Goal: Find specific page/section: Find specific page/section

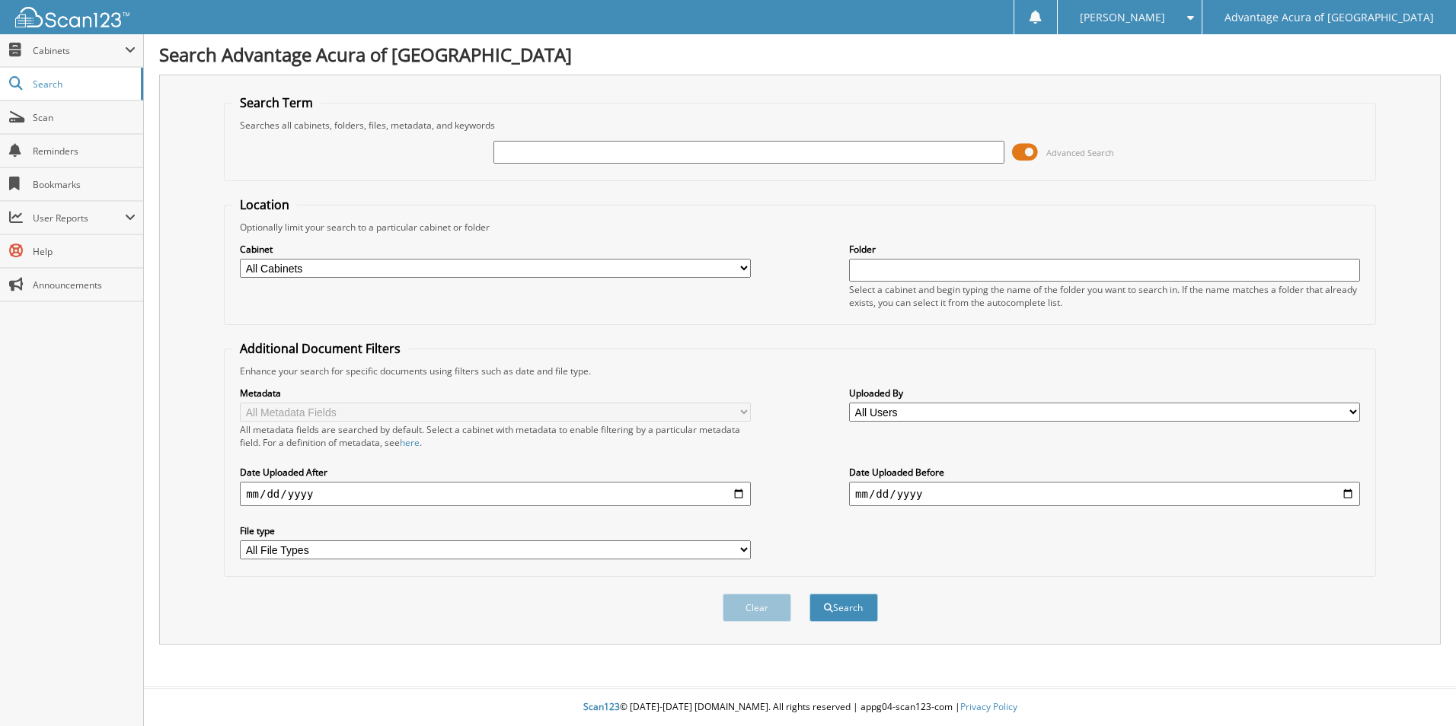
click at [541, 148] on input "text" at bounding box center [748, 152] width 511 height 23
type input "79861"
click at [809, 594] on button "Search" at bounding box center [843, 608] width 69 height 28
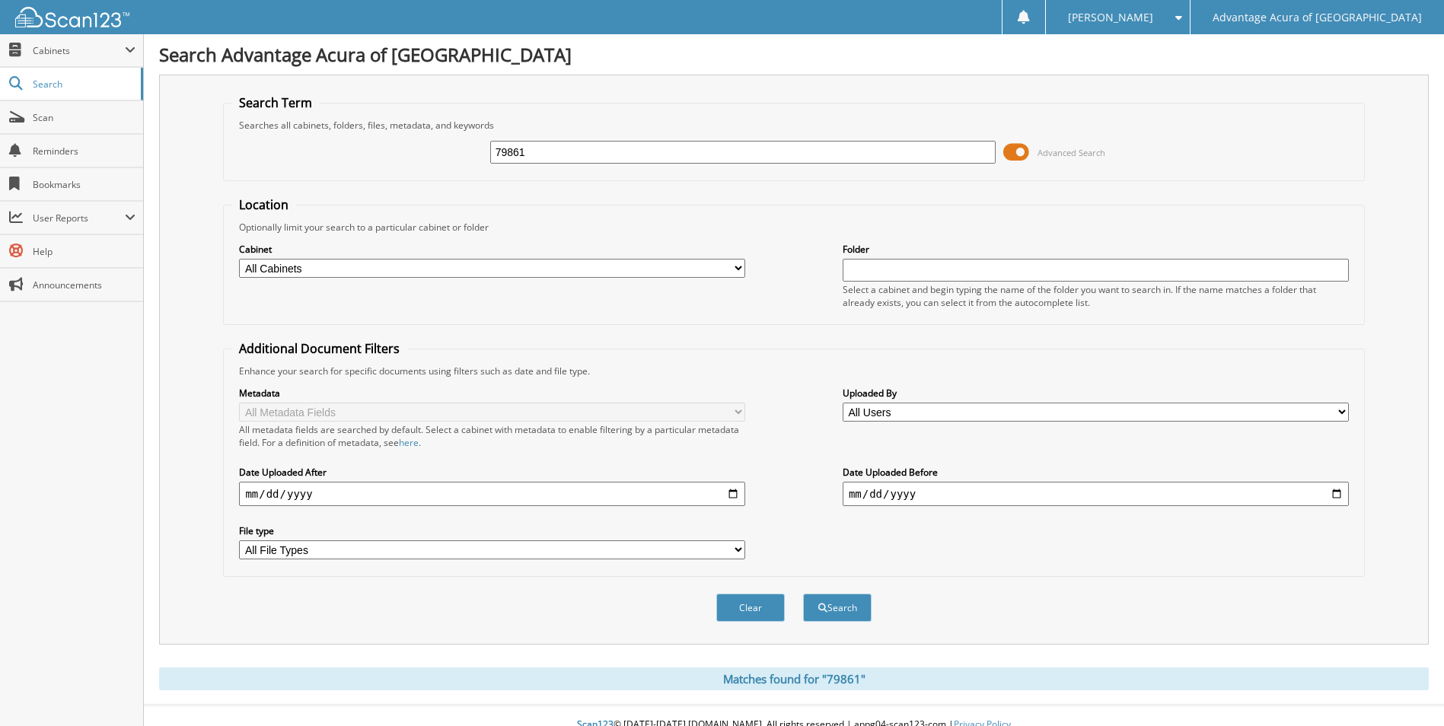
drag, startPoint x: 535, startPoint y: 148, endPoint x: 260, endPoint y: 138, distance: 275.8
click at [307, 138] on div "79861 Advanced Search" at bounding box center [793, 152] width 1124 height 41
drag, startPoint x: 616, startPoint y: 160, endPoint x: 1086, endPoint y: 273, distance: 483.8
click at [617, 160] on input "text" at bounding box center [743, 152] width 506 height 23
type input "75887"
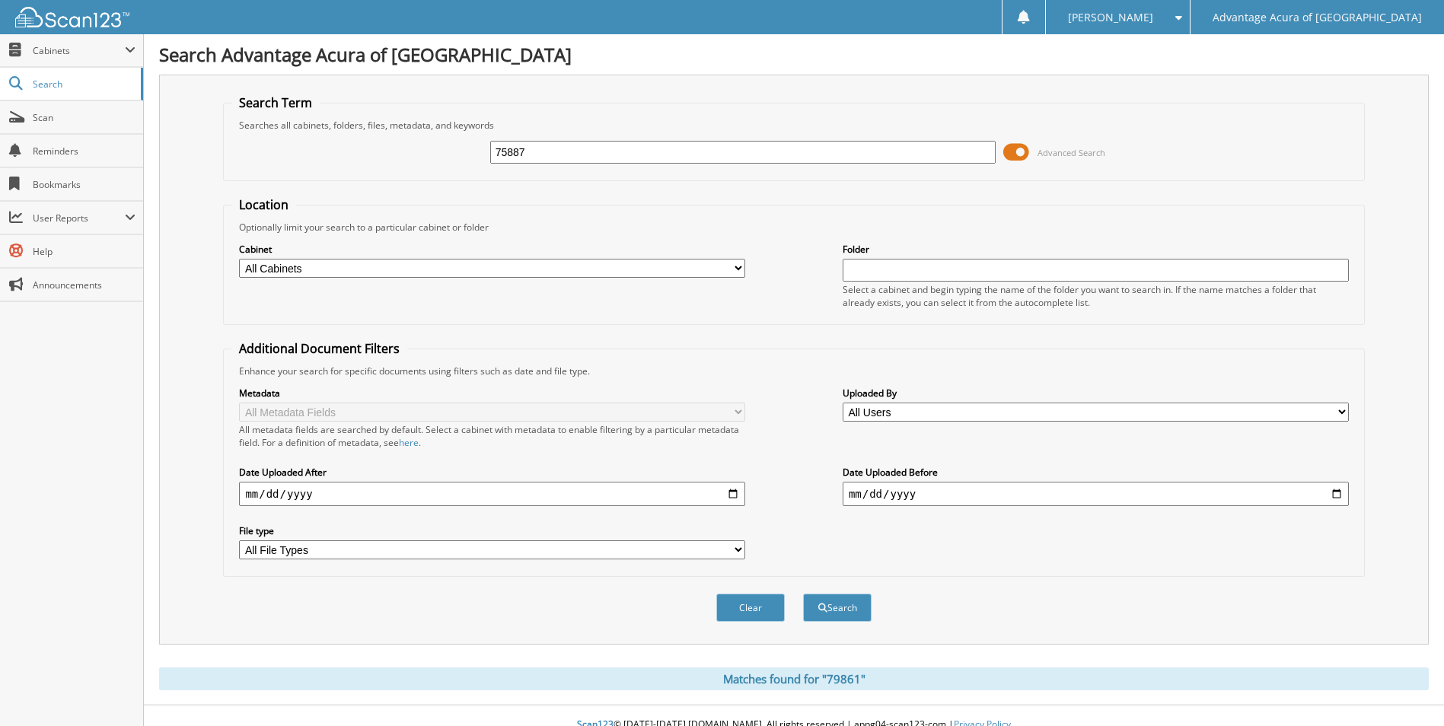
click at [803, 594] on button "Search" at bounding box center [837, 608] width 69 height 28
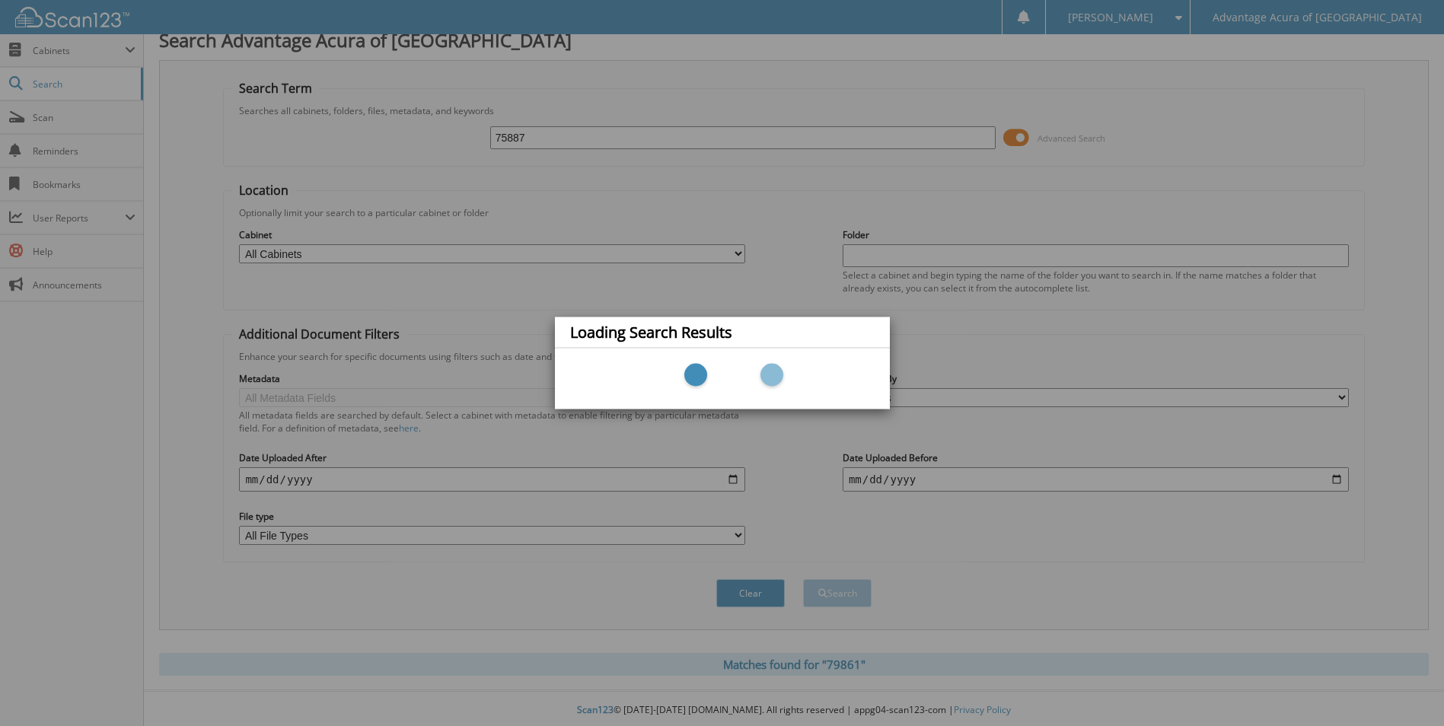
scroll to position [18, 0]
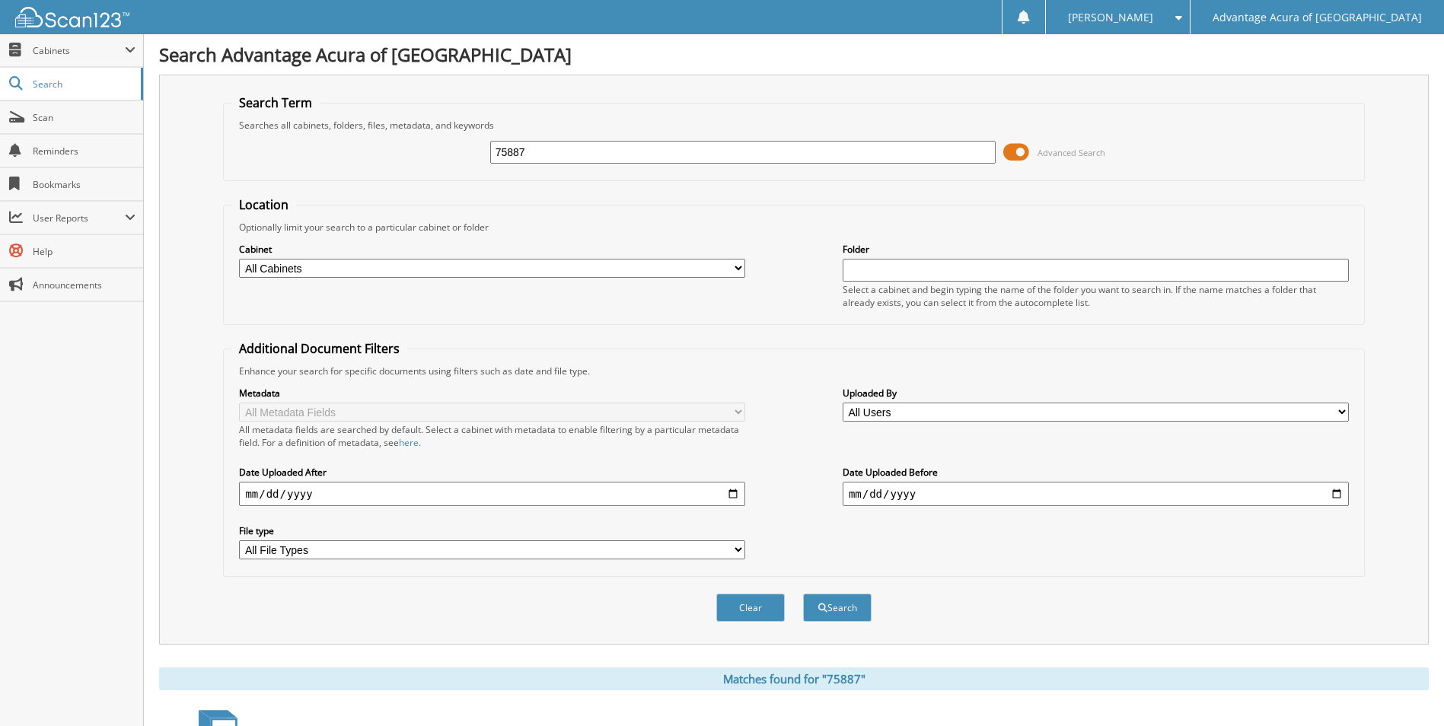
scroll to position [457, 0]
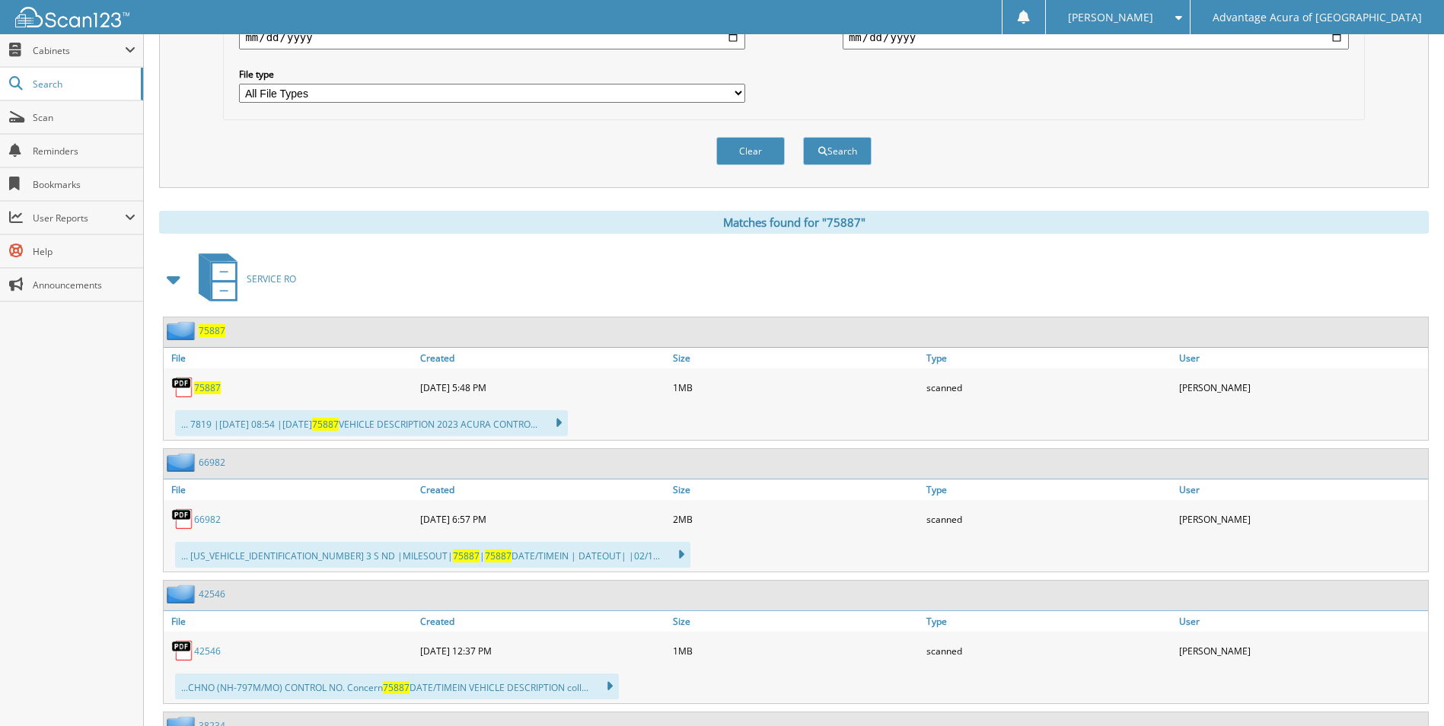
click at [203, 389] on span "75887" at bounding box center [207, 387] width 27 height 13
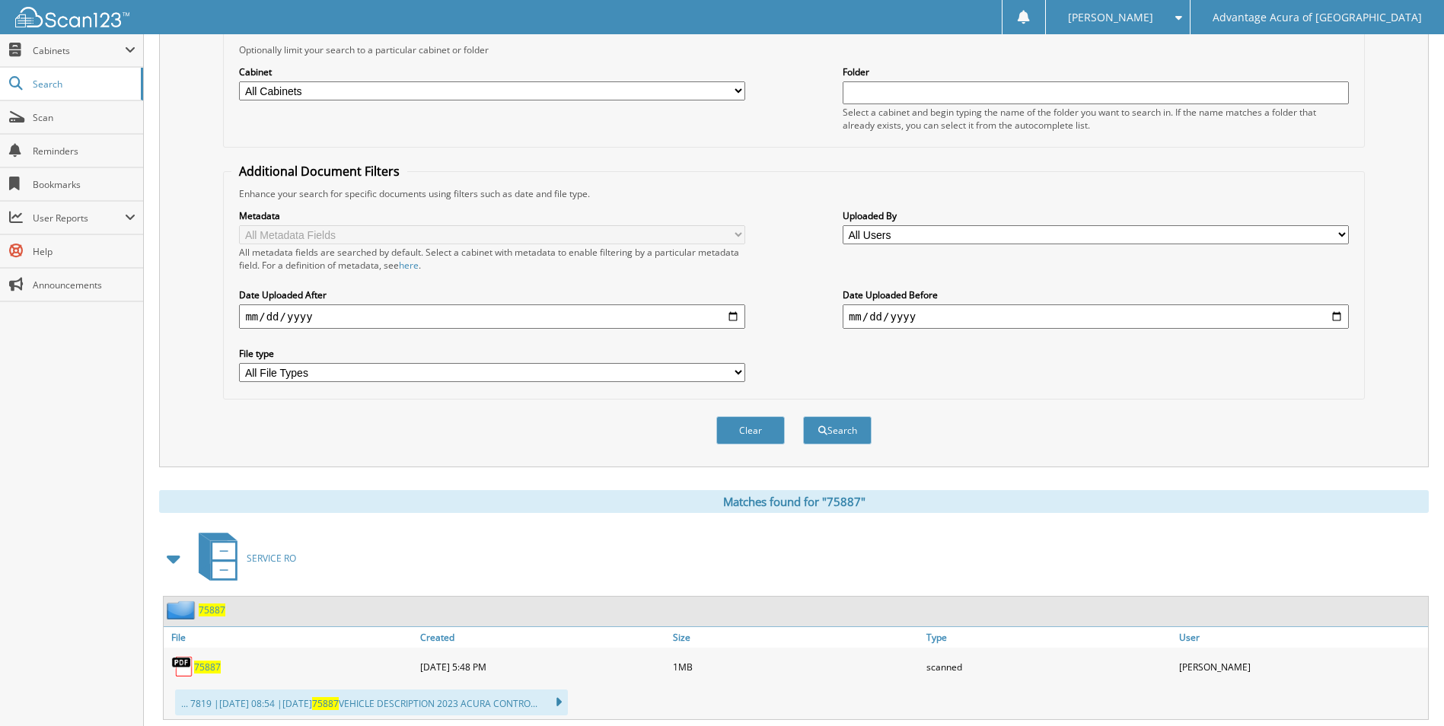
scroll to position [0, 0]
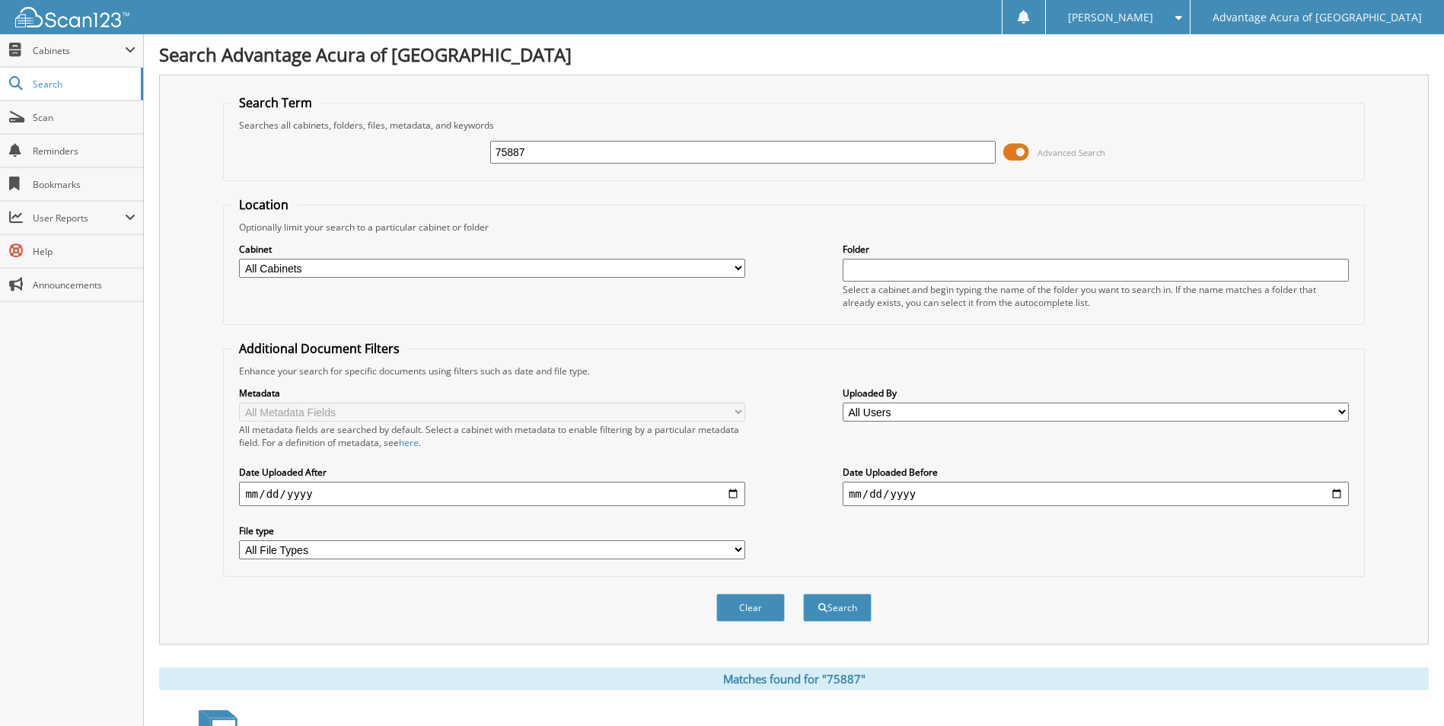
drag, startPoint x: 550, startPoint y: 154, endPoint x: 402, endPoint y: 168, distance: 148.4
click at [423, 167] on div "75887 Advanced Search" at bounding box center [793, 152] width 1124 height 41
type input "79526"
click at [803, 594] on button "Search" at bounding box center [837, 608] width 69 height 28
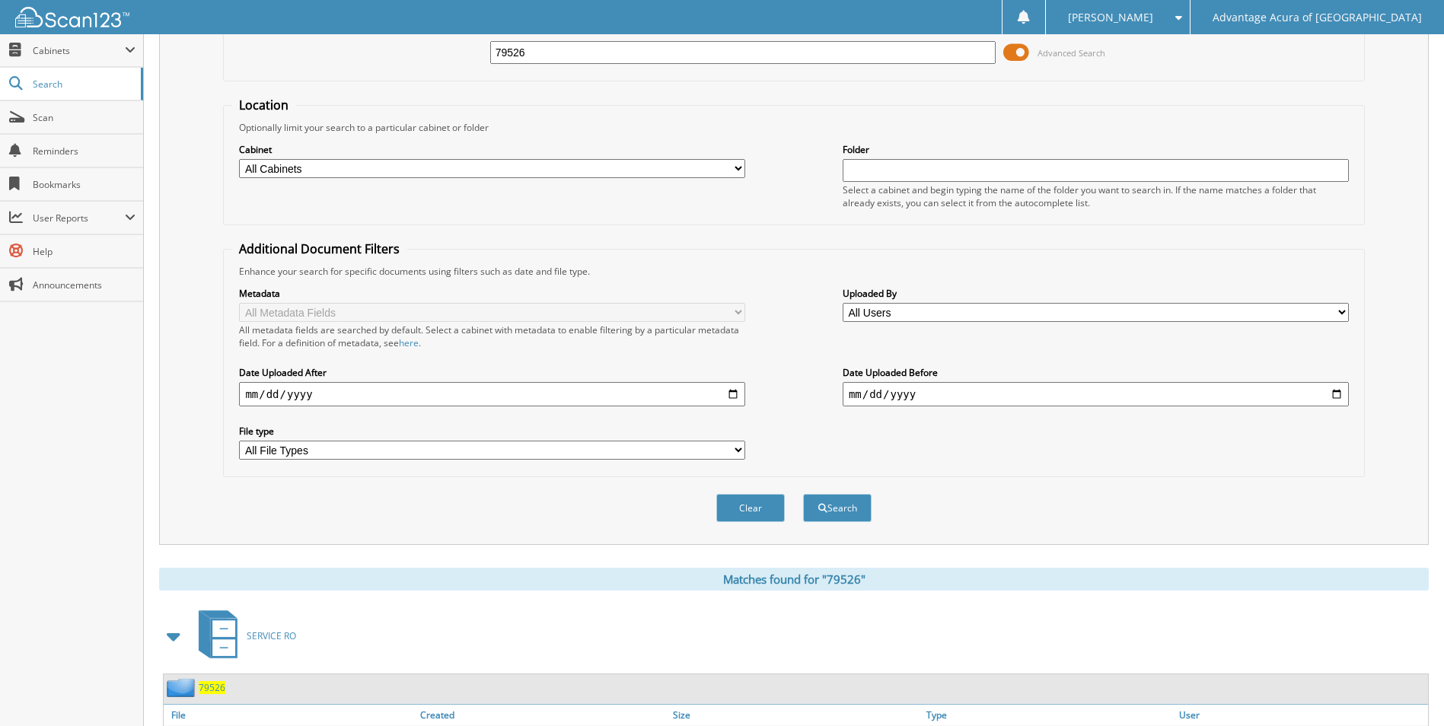
scroll to position [218, 0]
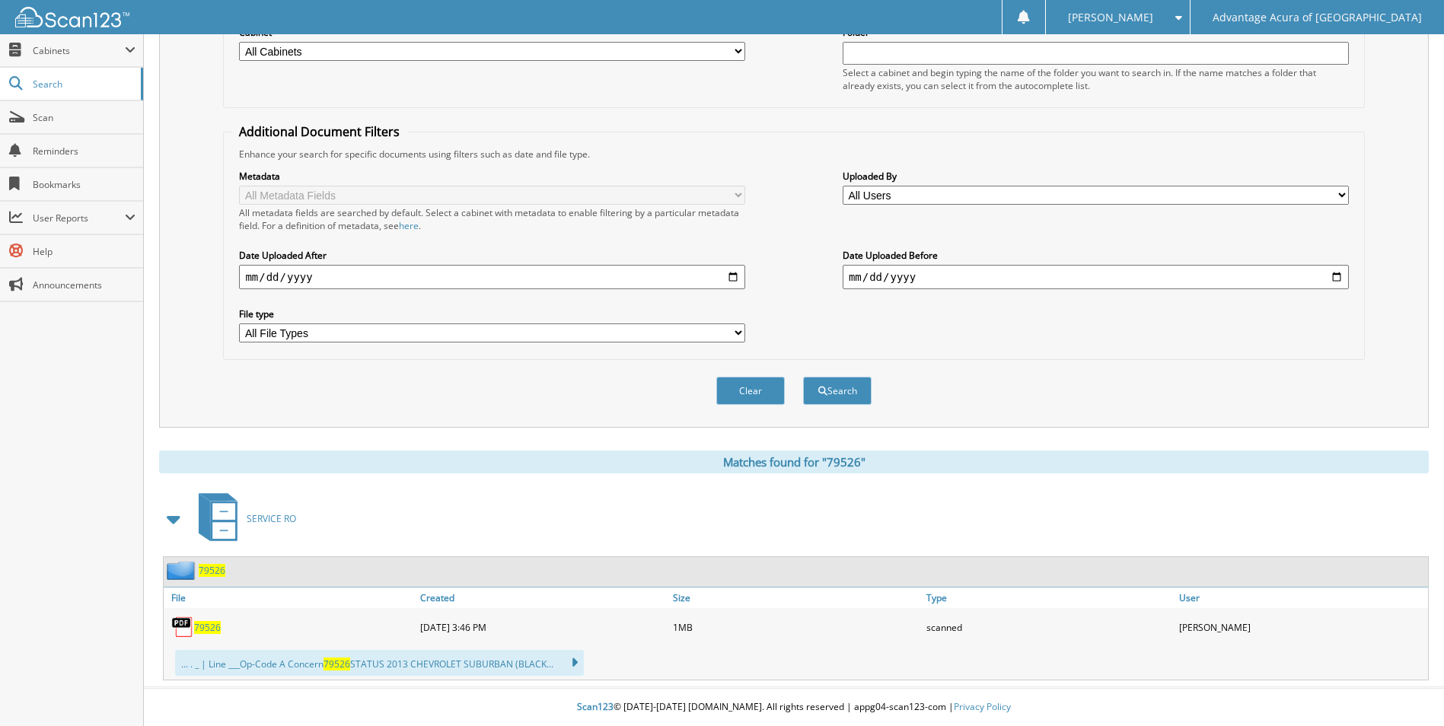
click at [197, 629] on span "79526" at bounding box center [207, 627] width 27 height 13
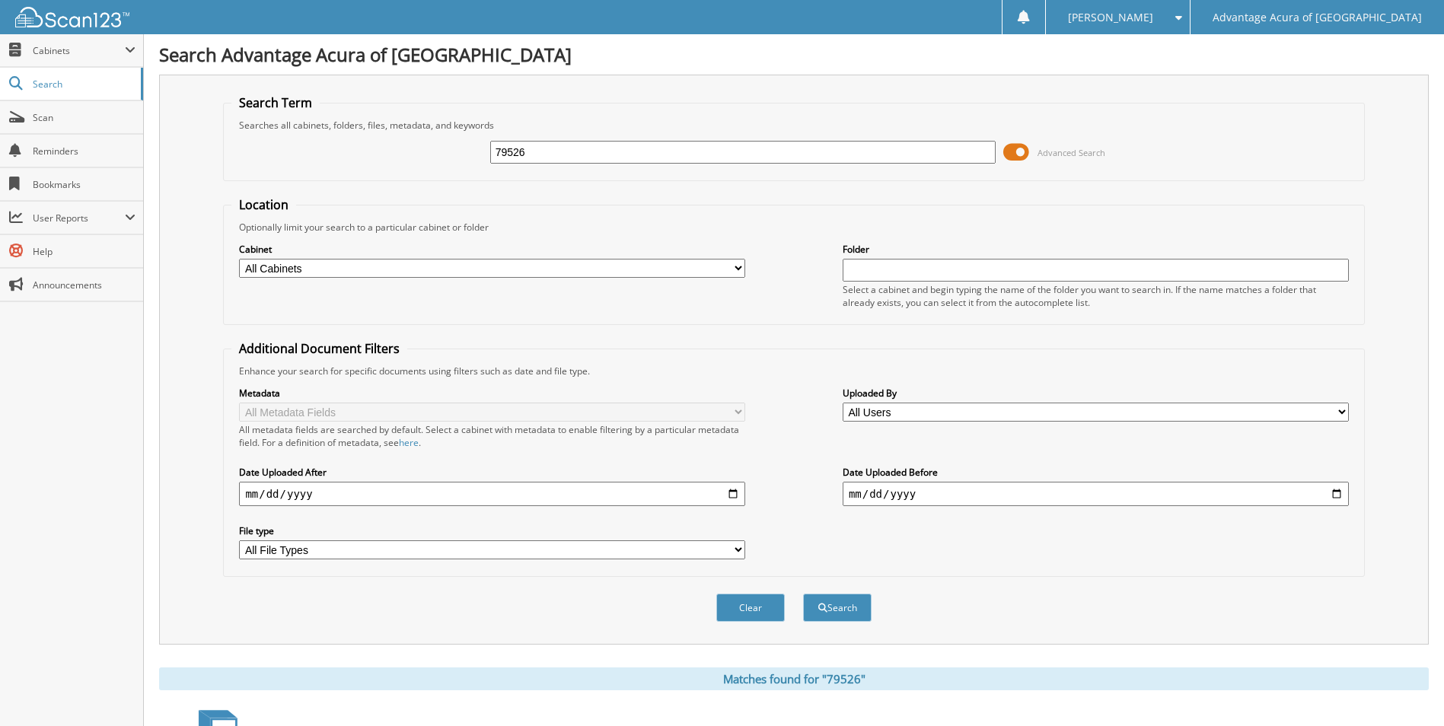
drag, startPoint x: 563, startPoint y: 155, endPoint x: 362, endPoint y: 161, distance: 201.8
click at [432, 160] on div "79526 Advanced Search" at bounding box center [793, 152] width 1124 height 41
type input "26068a"
click at [803, 594] on button "Search" at bounding box center [837, 608] width 69 height 28
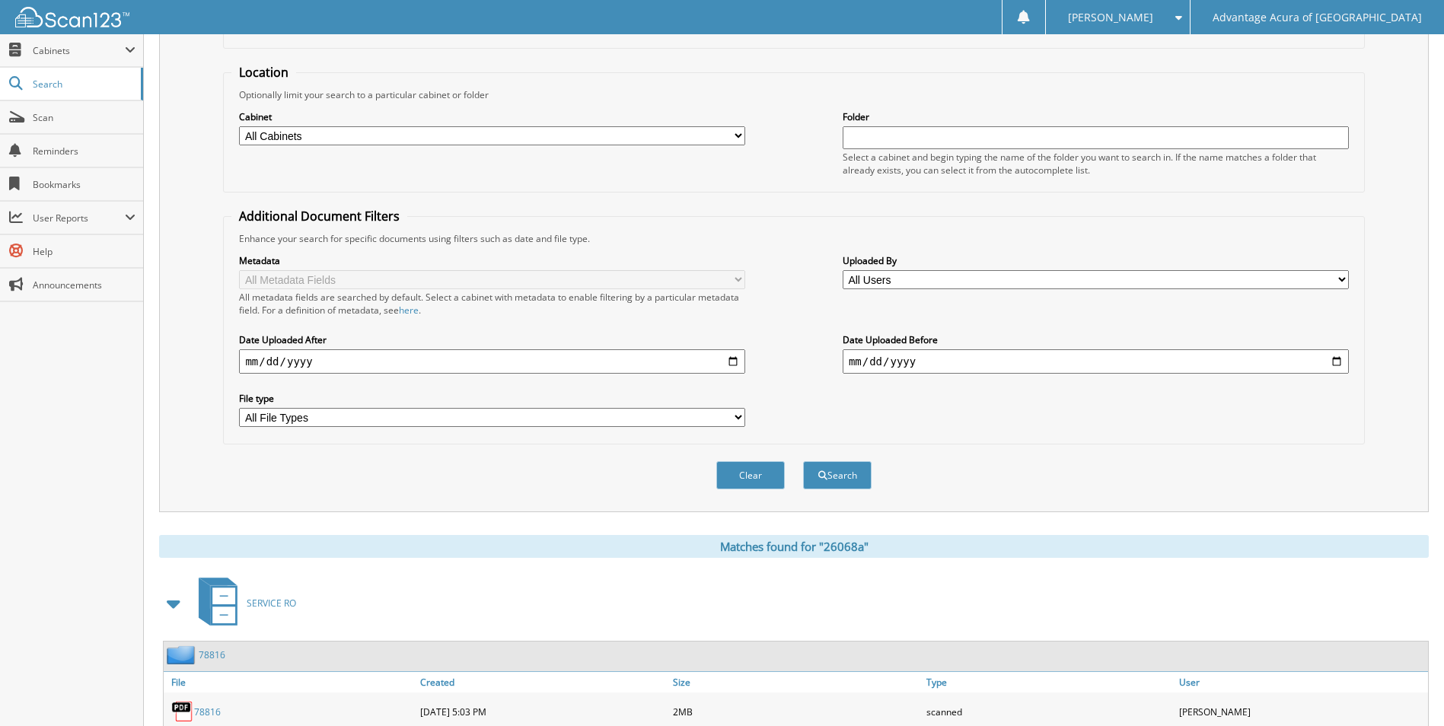
scroll to position [381, 0]
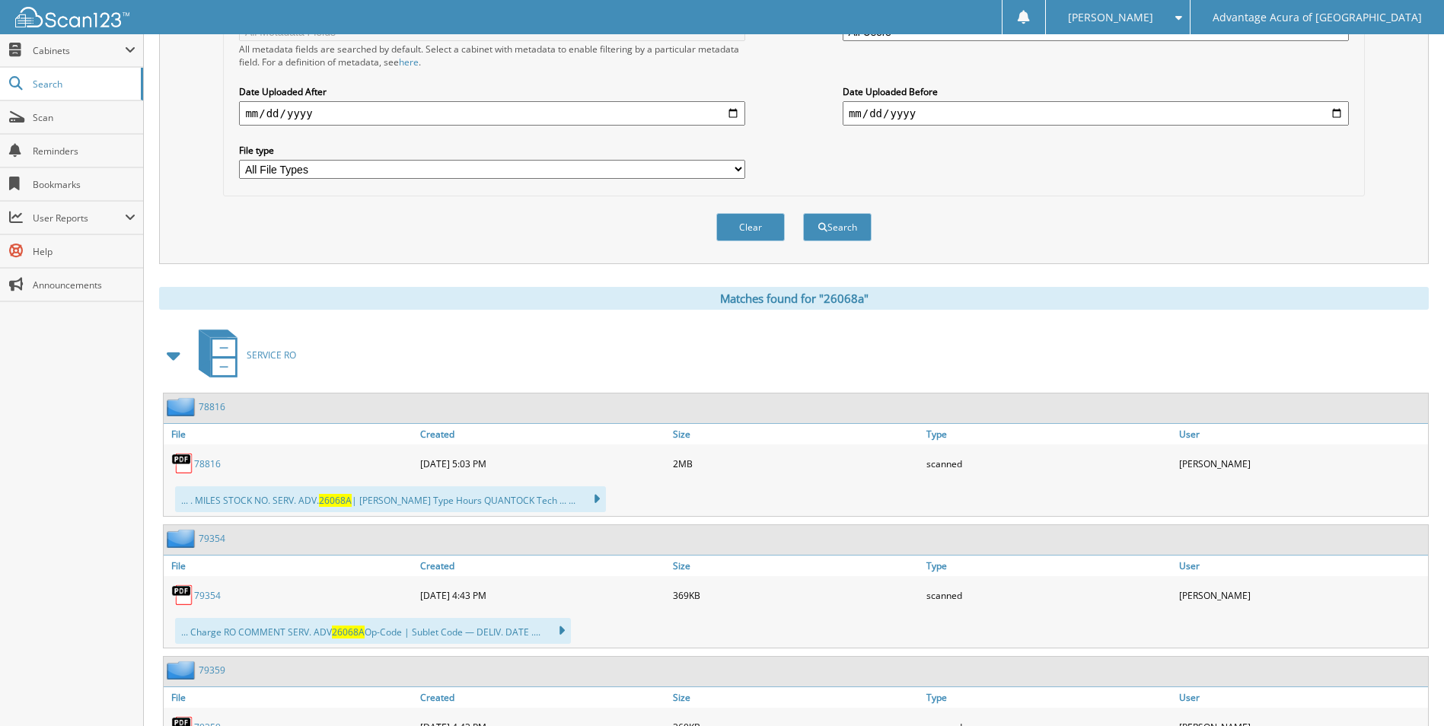
click at [207, 467] on link "78816" at bounding box center [207, 464] width 27 height 13
